Goal: Check status: Check status

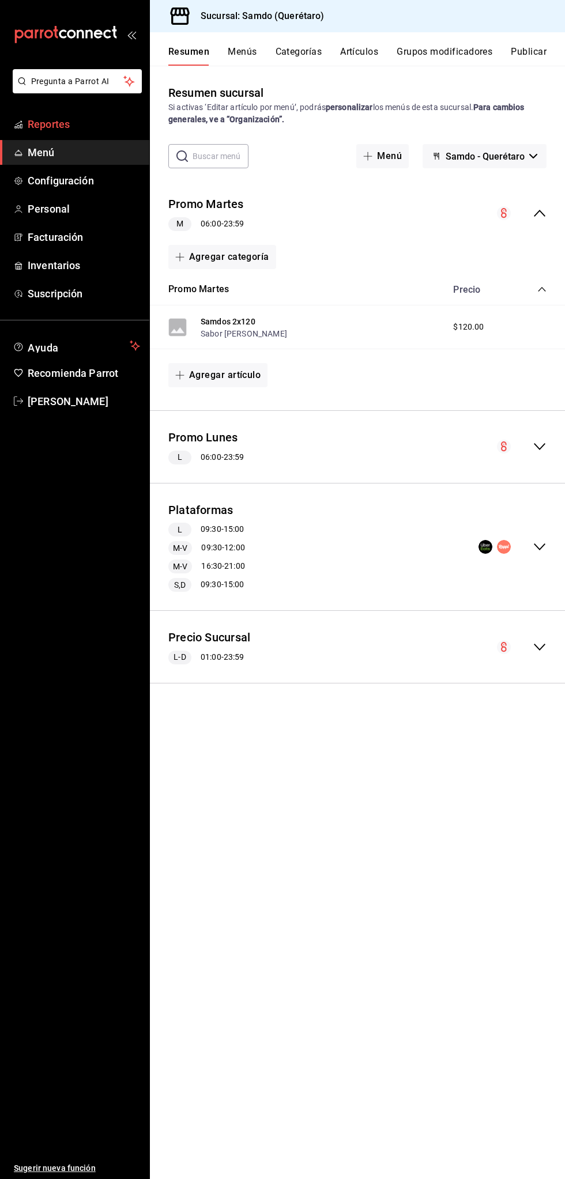
click at [39, 136] on link "Reportes" at bounding box center [74, 124] width 149 height 25
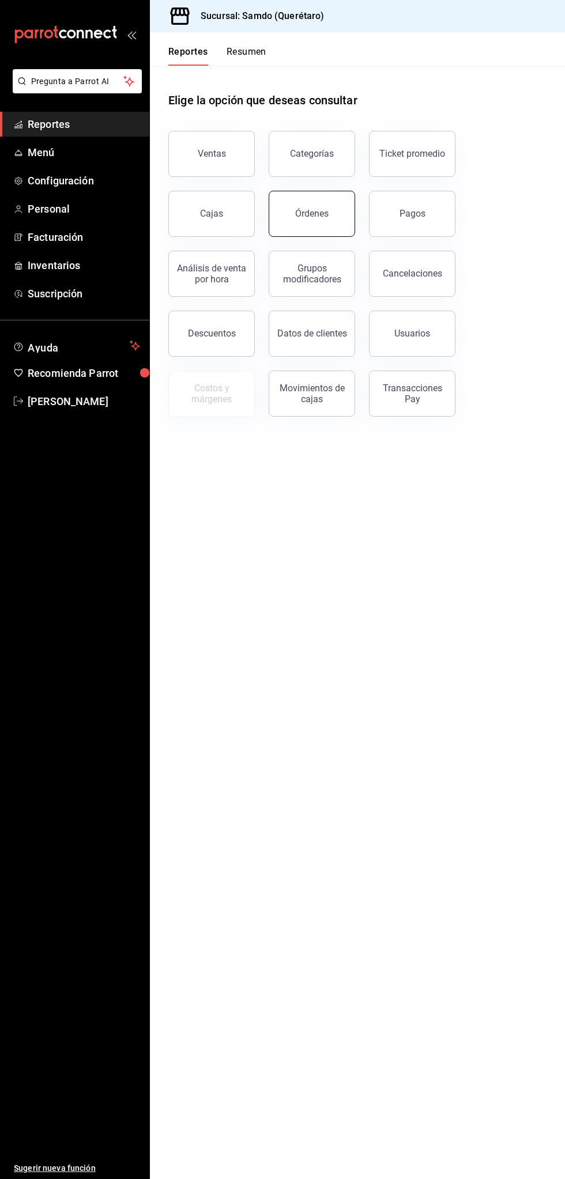
click at [305, 217] on div "Órdenes" at bounding box center [311, 213] width 33 height 11
